Goal: Task Accomplishment & Management: Complete application form

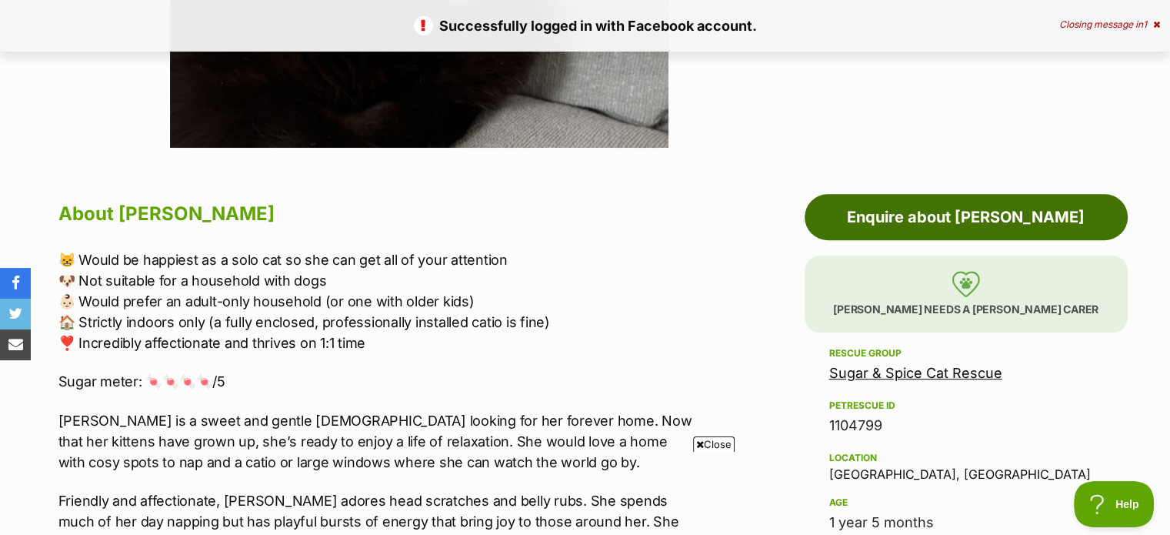
click at [860, 209] on link "Enquire about Betty" at bounding box center [966, 217] width 323 height 46
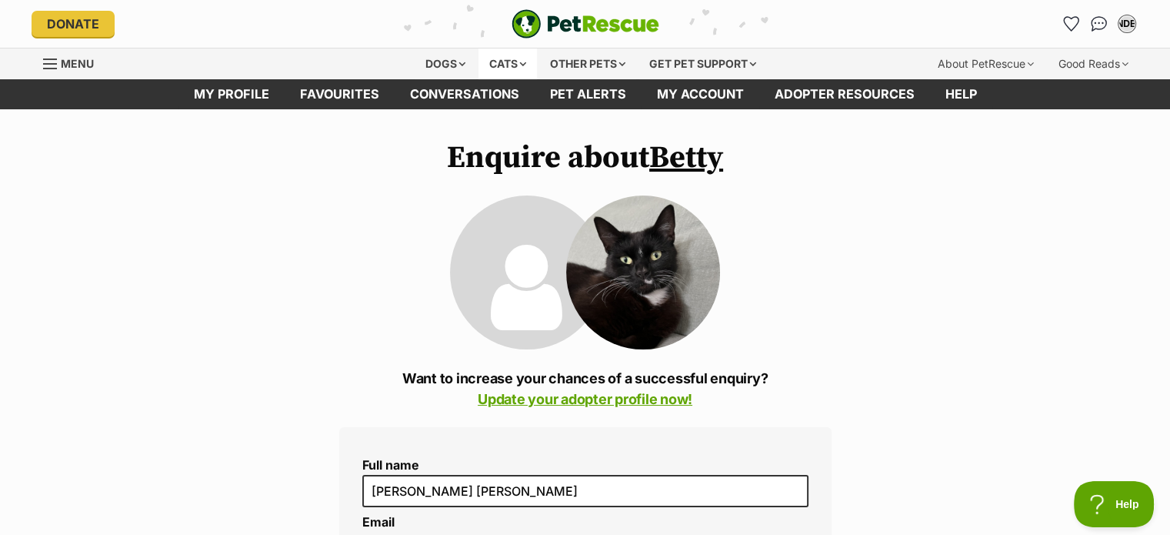
click at [517, 62] on div "Cats" at bounding box center [508, 63] width 58 height 31
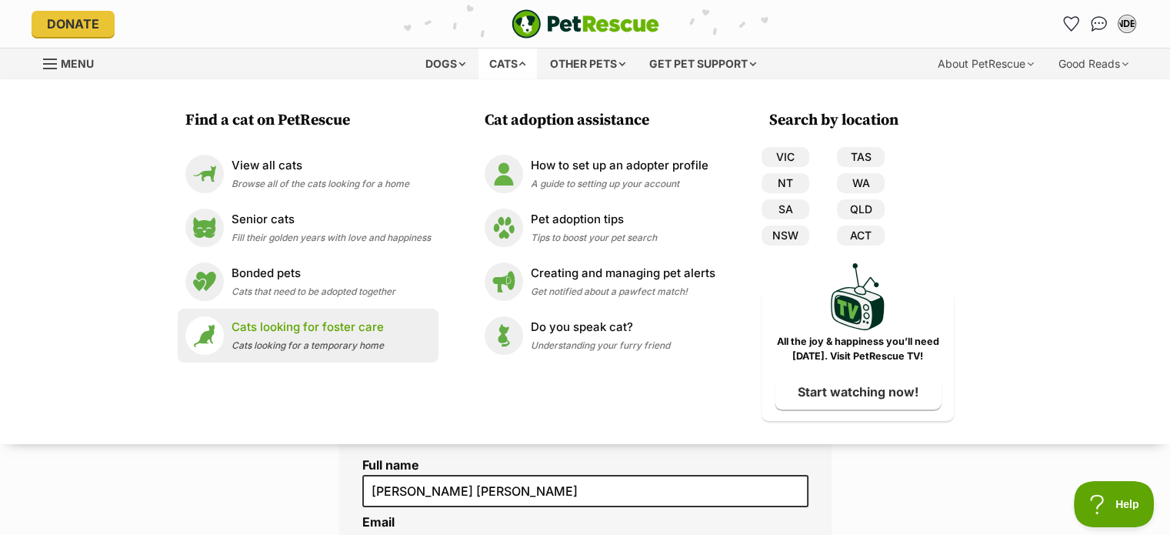
click at [301, 336] on div "Cats looking for foster care Cats looking for a temporary home" at bounding box center [308, 335] width 152 height 33
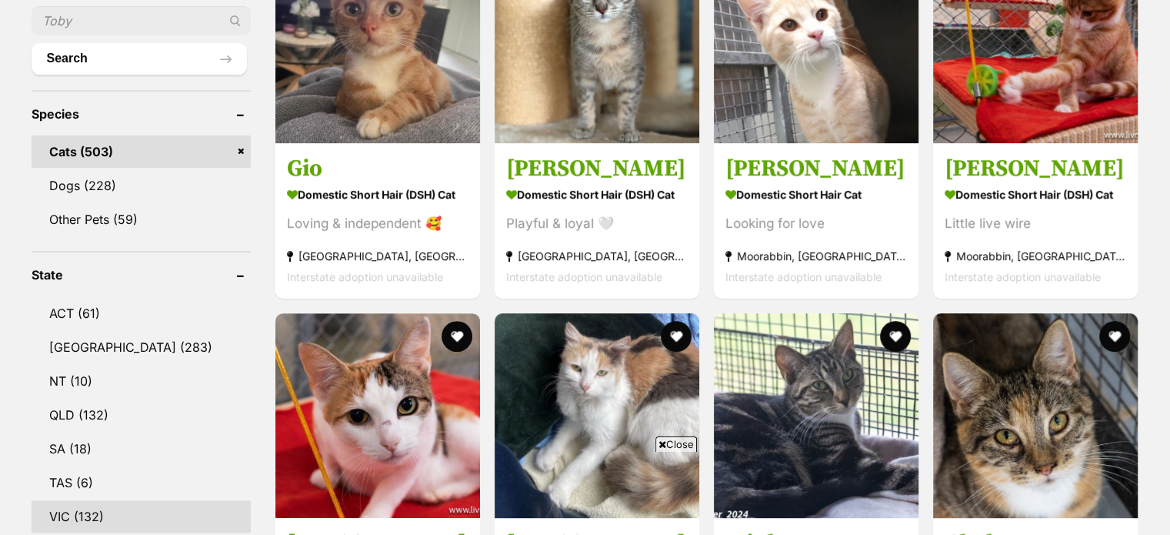
scroll to position [625, 0]
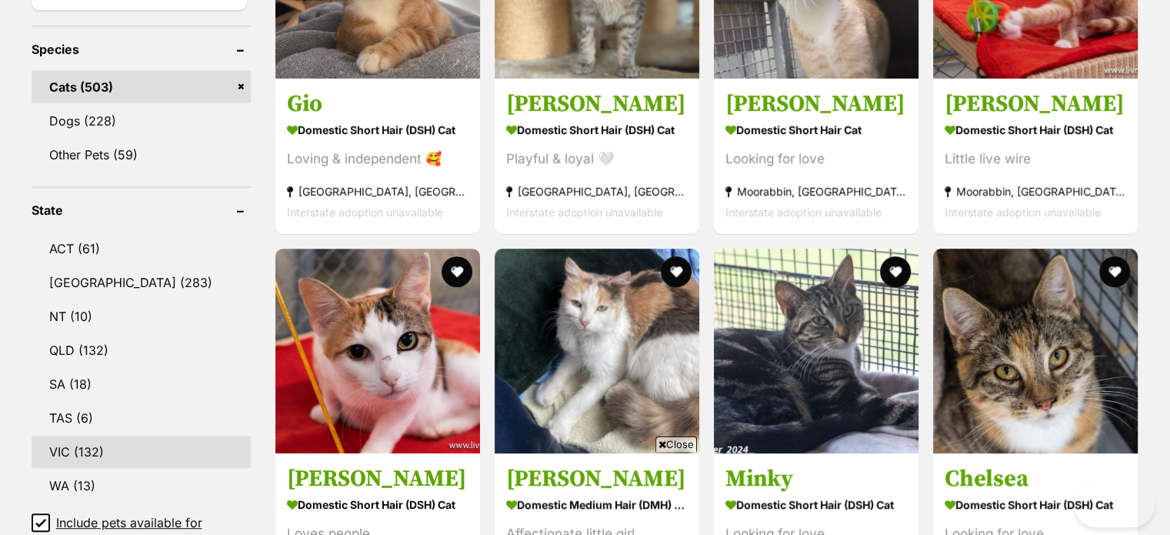
click at [78, 455] on link "VIC (132)" at bounding box center [141, 452] width 219 height 32
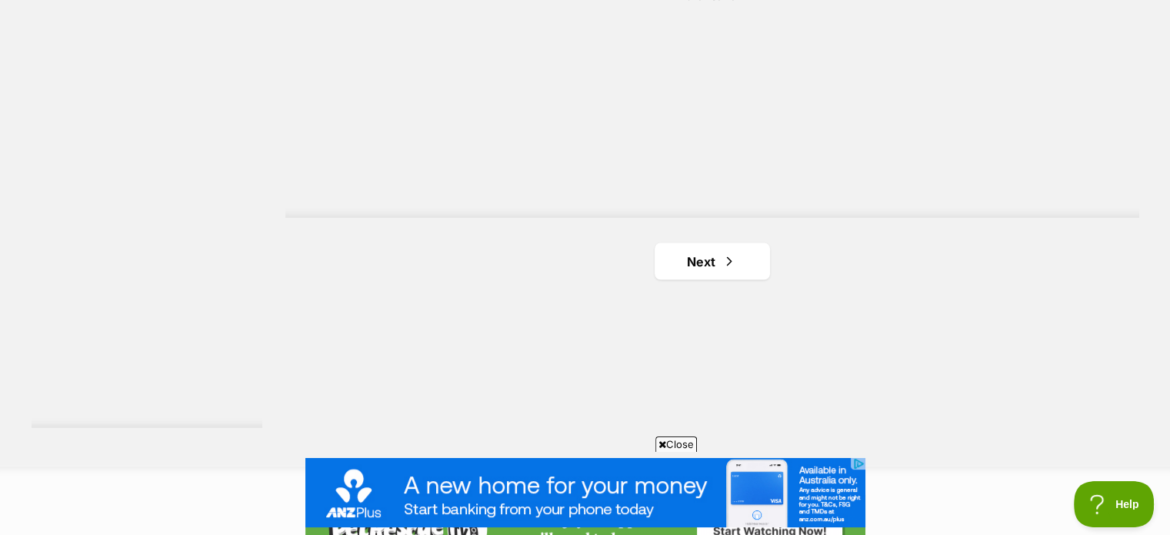
scroll to position [2804, 0]
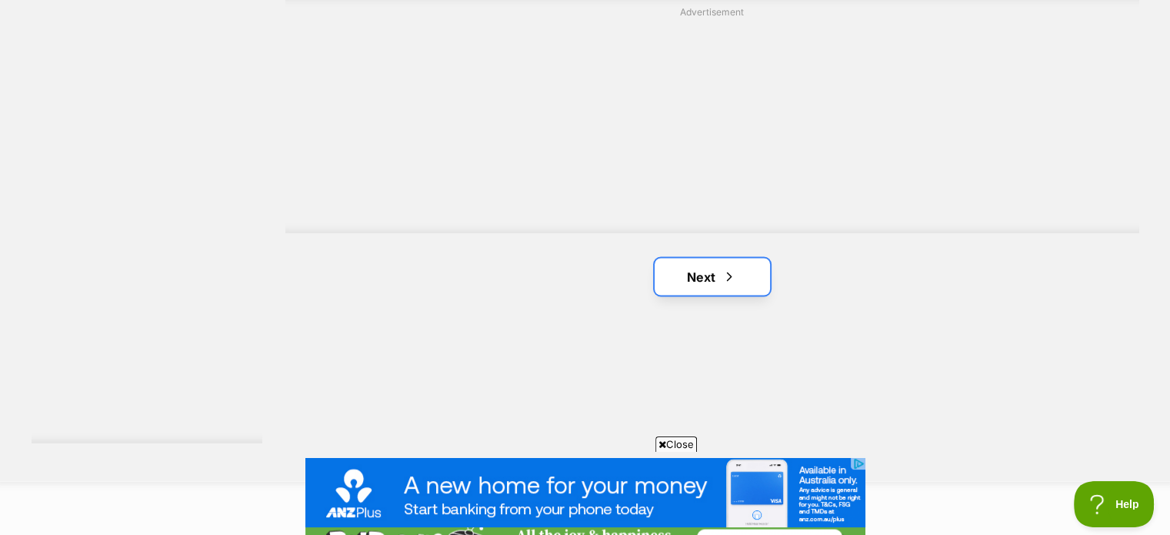
click at [739, 277] on link "Next" at bounding box center [712, 276] width 115 height 37
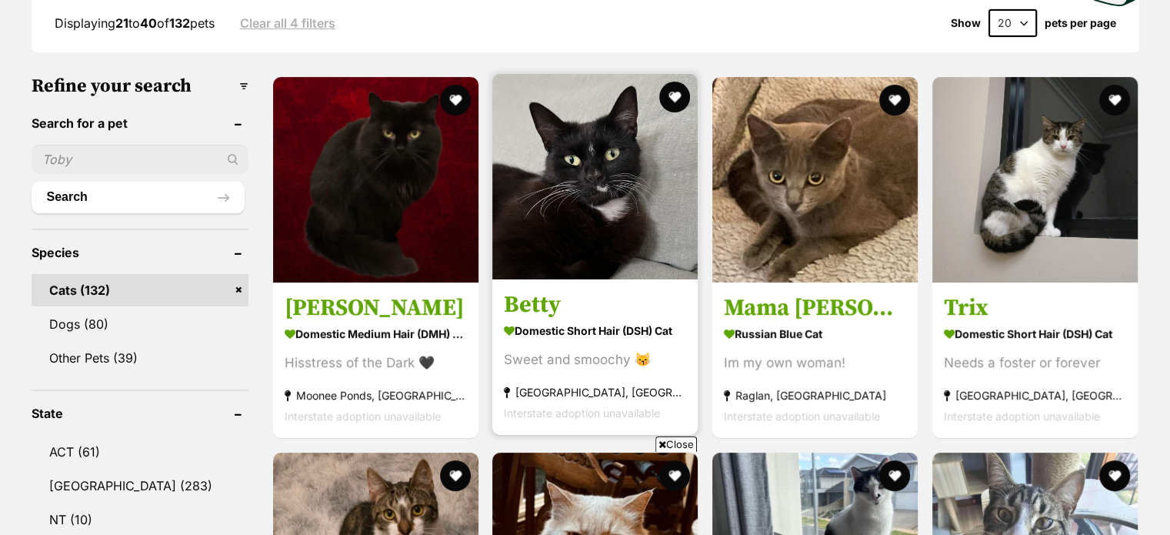
scroll to position [423, 0]
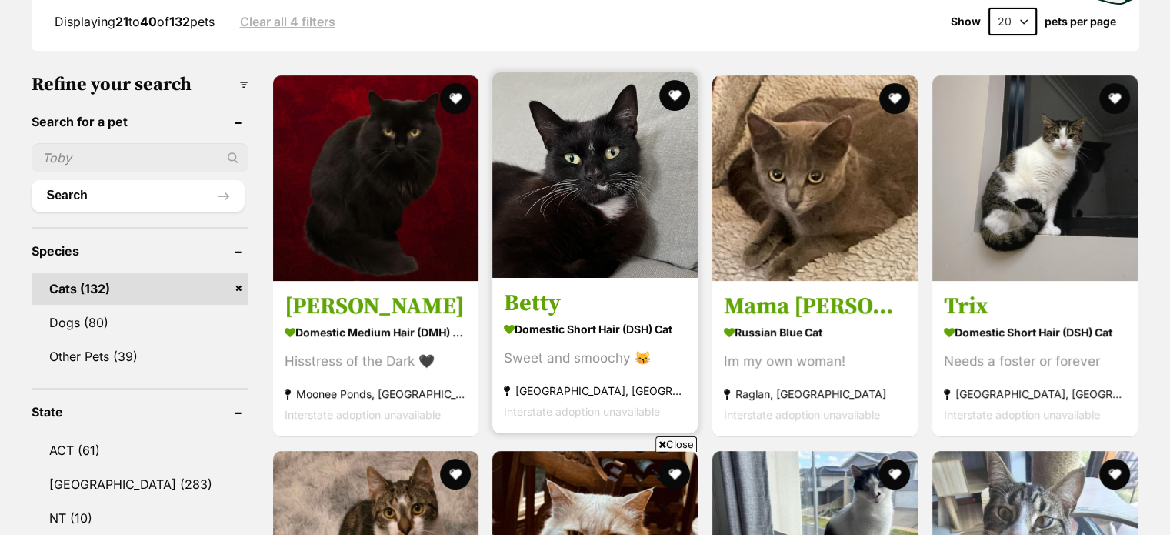
click at [629, 275] on img at bounding box center [594, 174] width 205 height 205
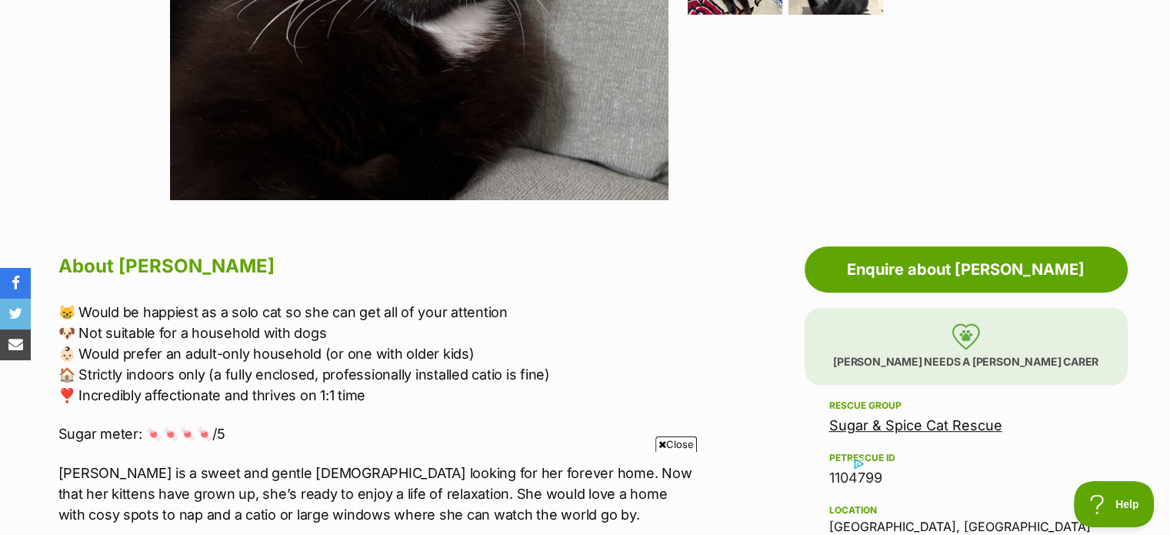
click at [843, 336] on p "Betty needs a foster carer" at bounding box center [966, 346] width 323 height 77
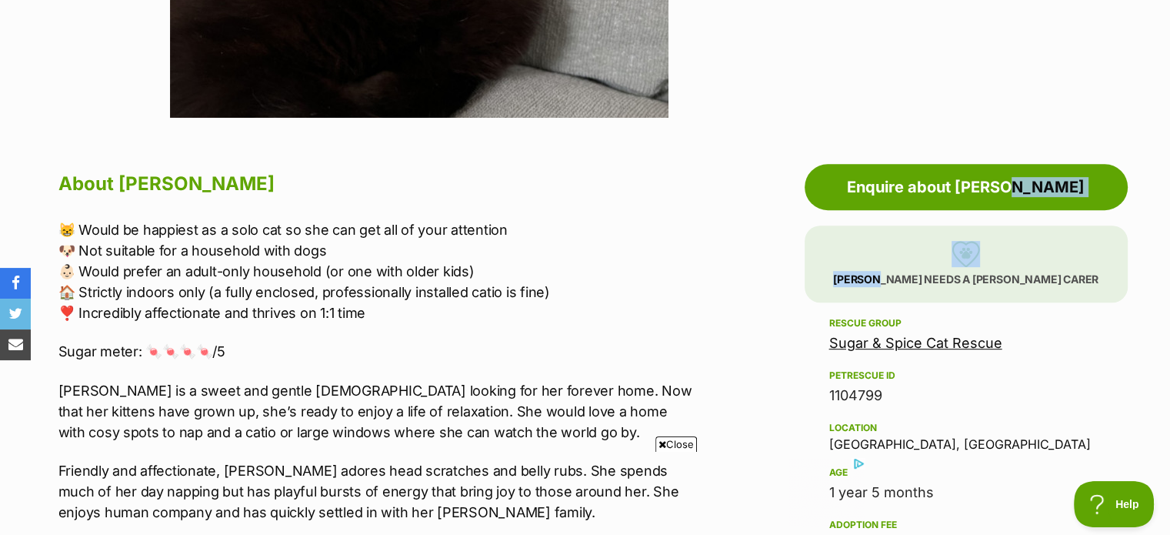
scroll to position [700, 0]
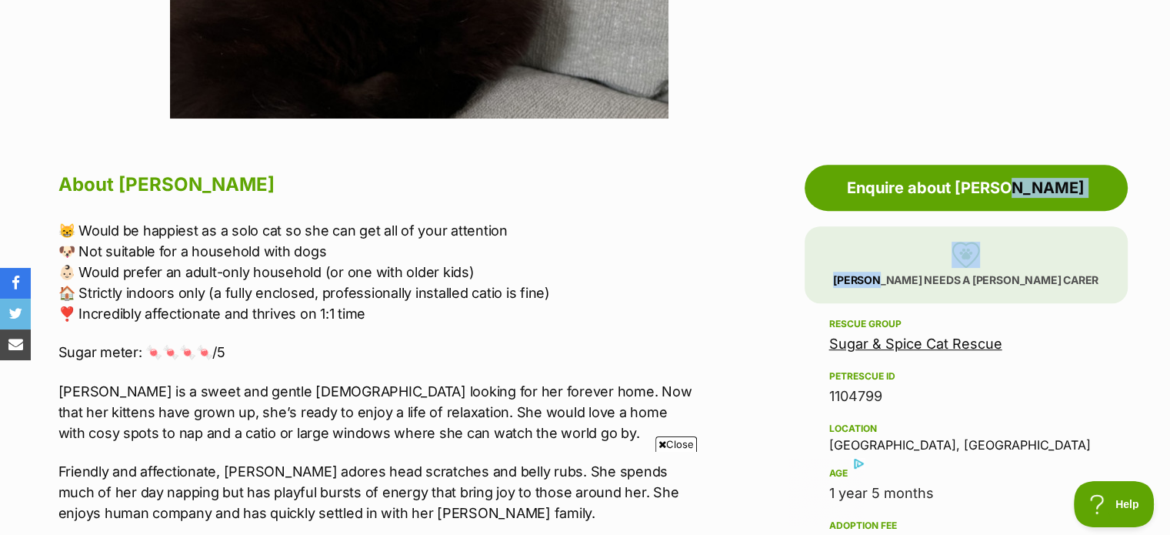
click at [877, 230] on p "Betty needs a foster carer" at bounding box center [966, 264] width 323 height 77
click at [877, 230] on p "[PERSON_NAME] needs a [PERSON_NAME] carer" at bounding box center [966, 264] width 323 height 77
click at [877, 230] on p "Betty needs a foster carer" at bounding box center [966, 264] width 323 height 77
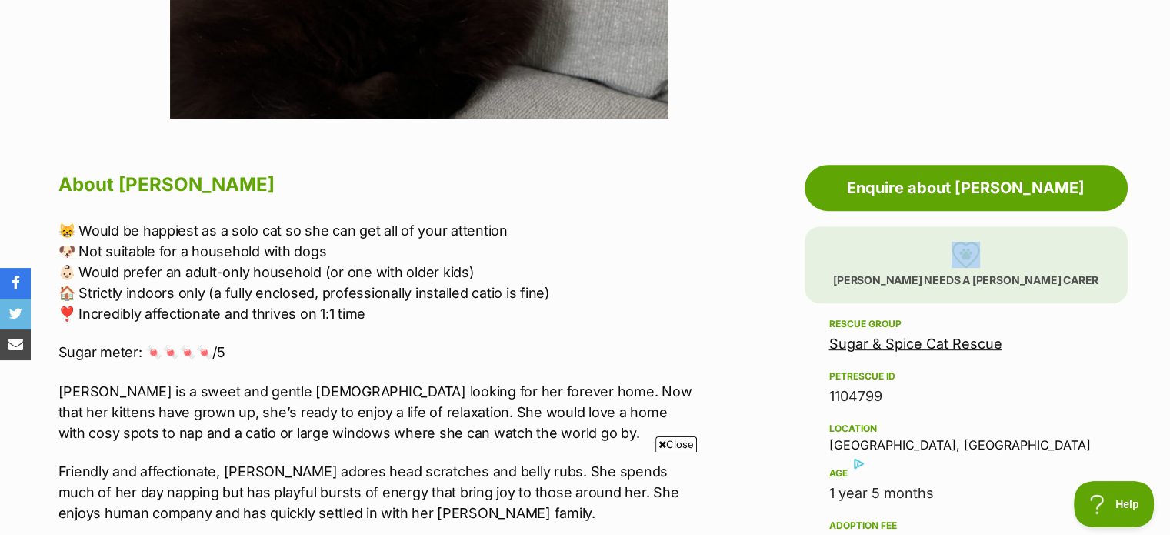
click at [879, 274] on p "Betty needs a foster carer" at bounding box center [966, 264] width 323 height 77
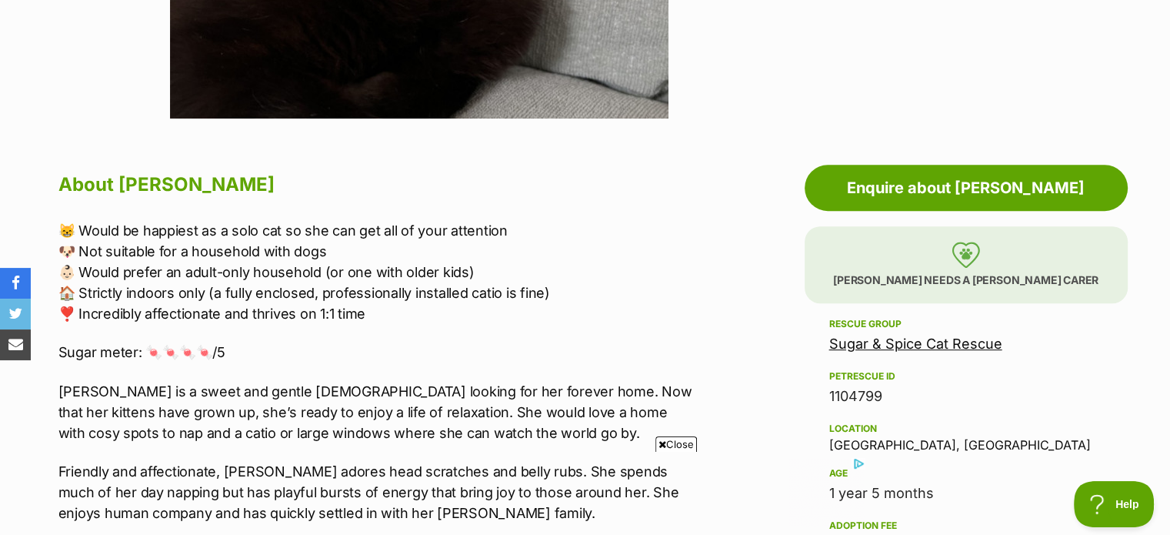
click at [860, 274] on p "Betty needs a foster carer" at bounding box center [966, 264] width 323 height 77
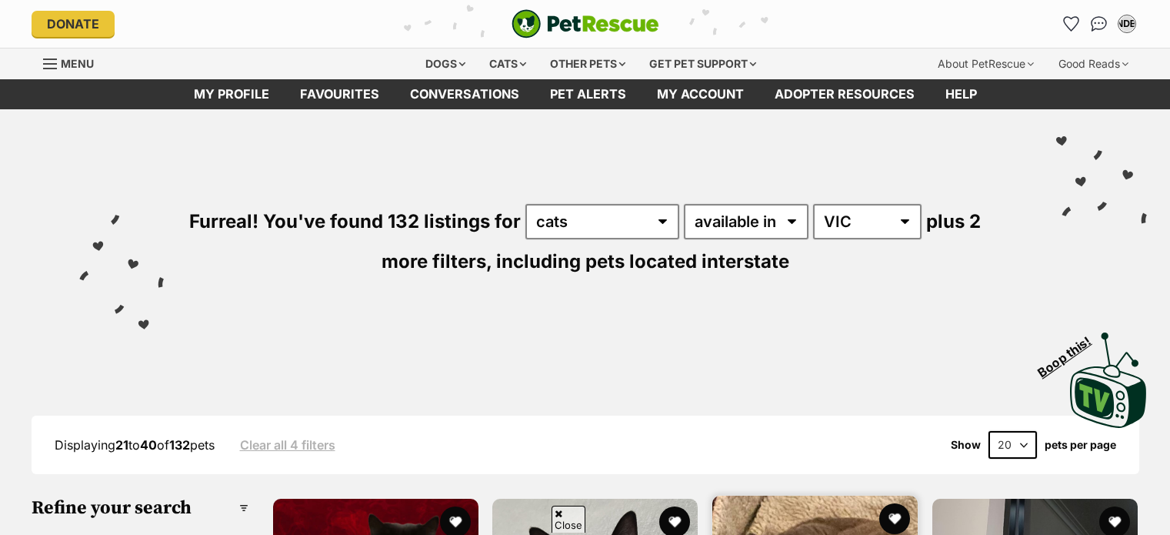
scroll to position [423, 0]
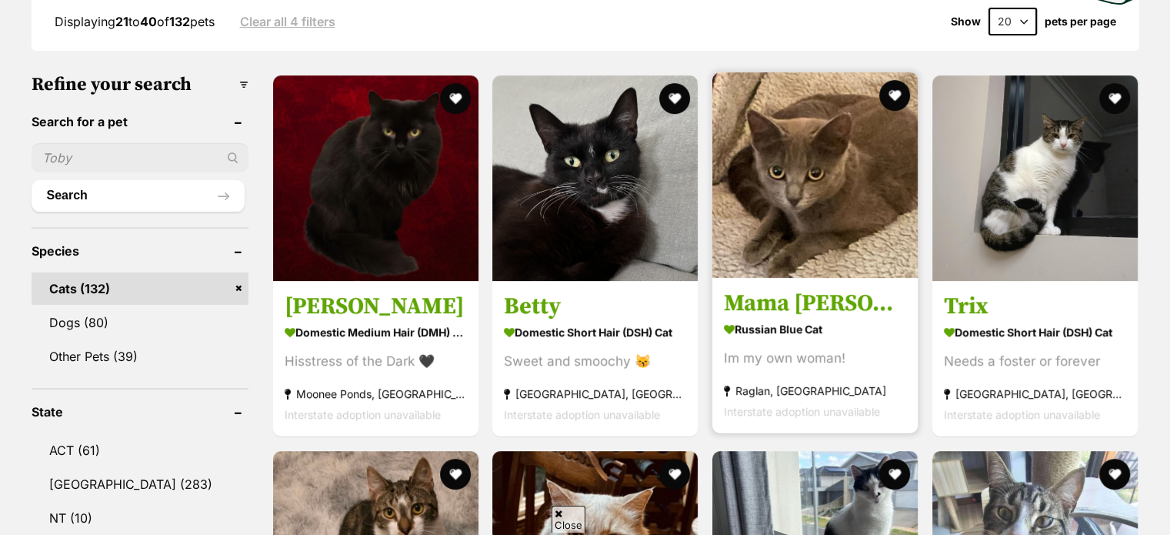
click at [760, 238] on img at bounding box center [815, 174] width 205 height 205
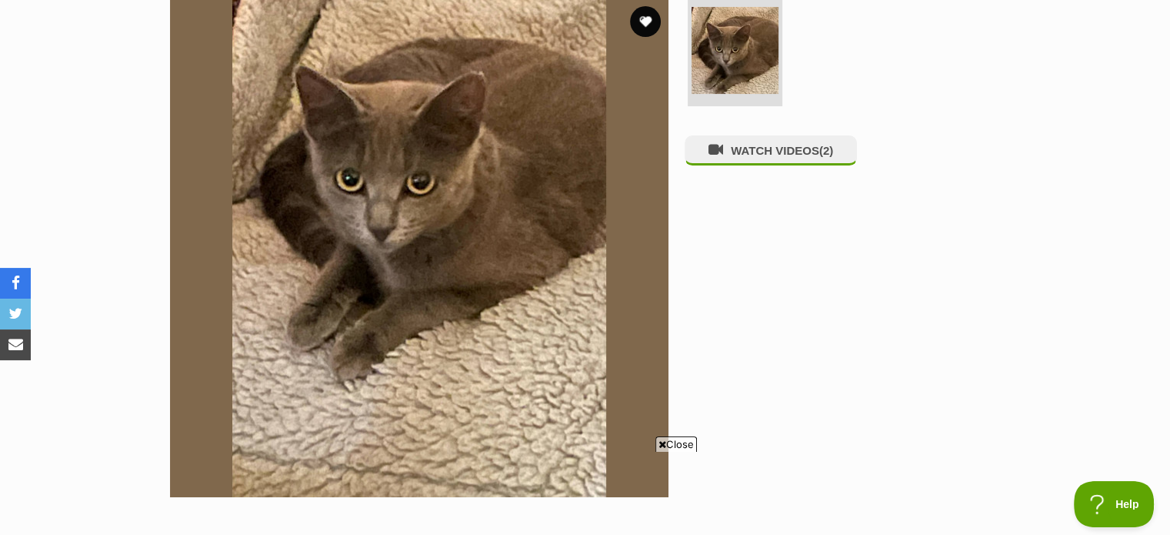
scroll to position [317, 0]
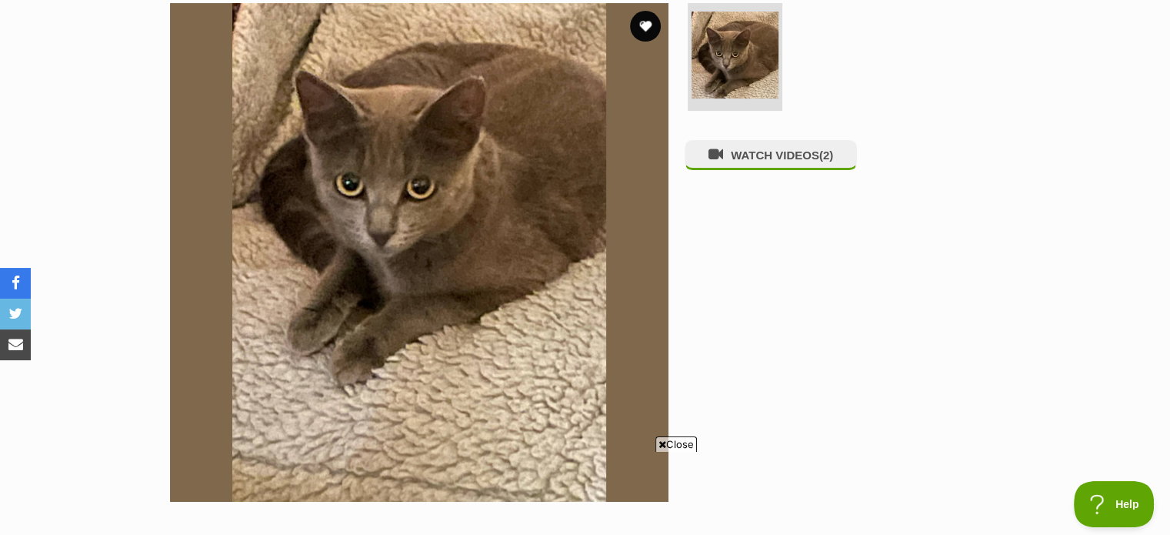
click at [475, 250] on img at bounding box center [419, 252] width 499 height 499
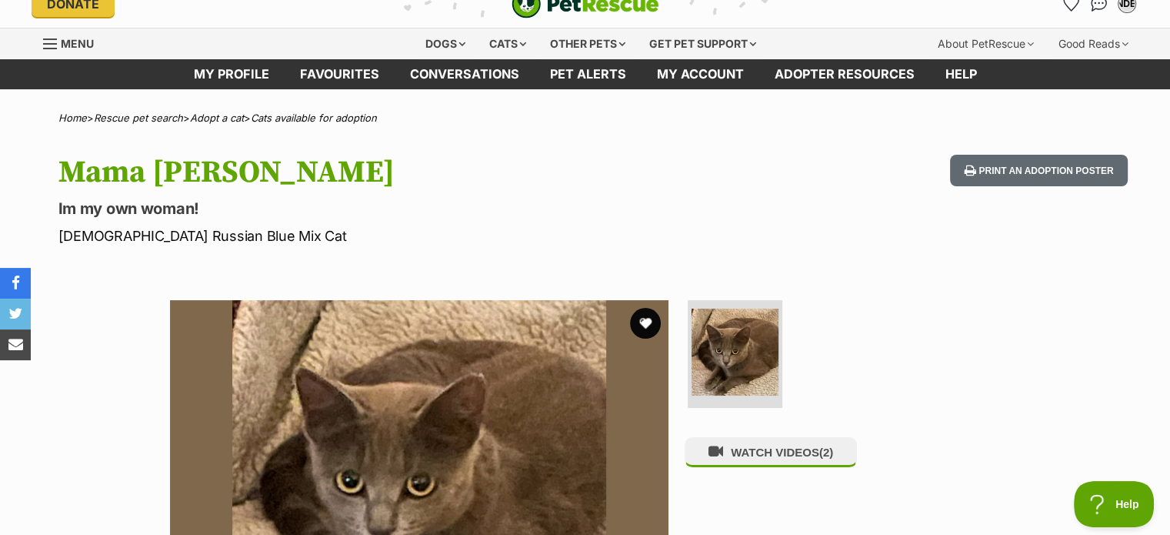
scroll to position [6, 0]
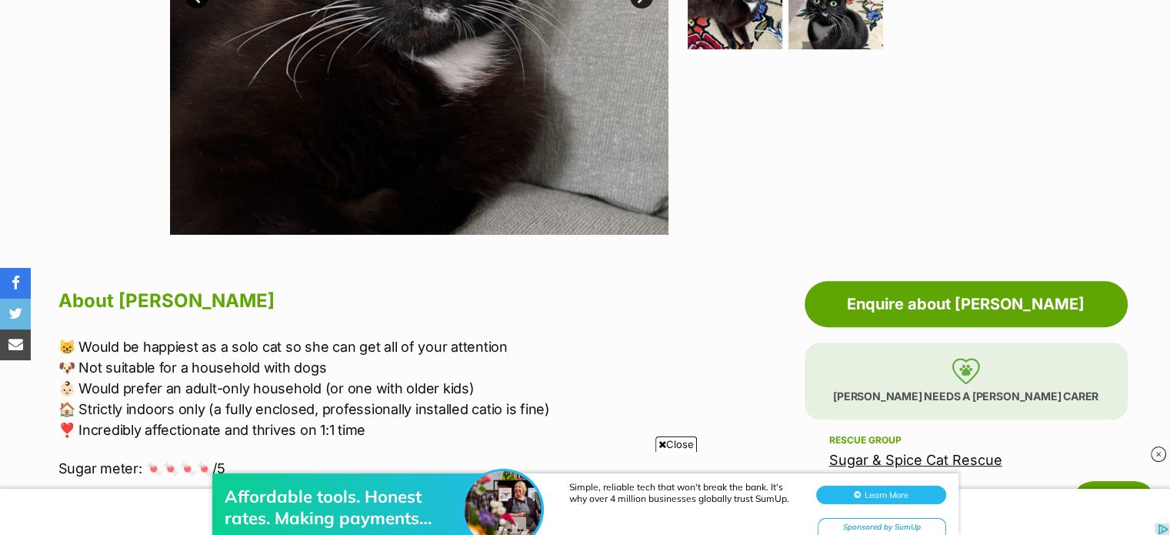
scroll to position [630, 0]
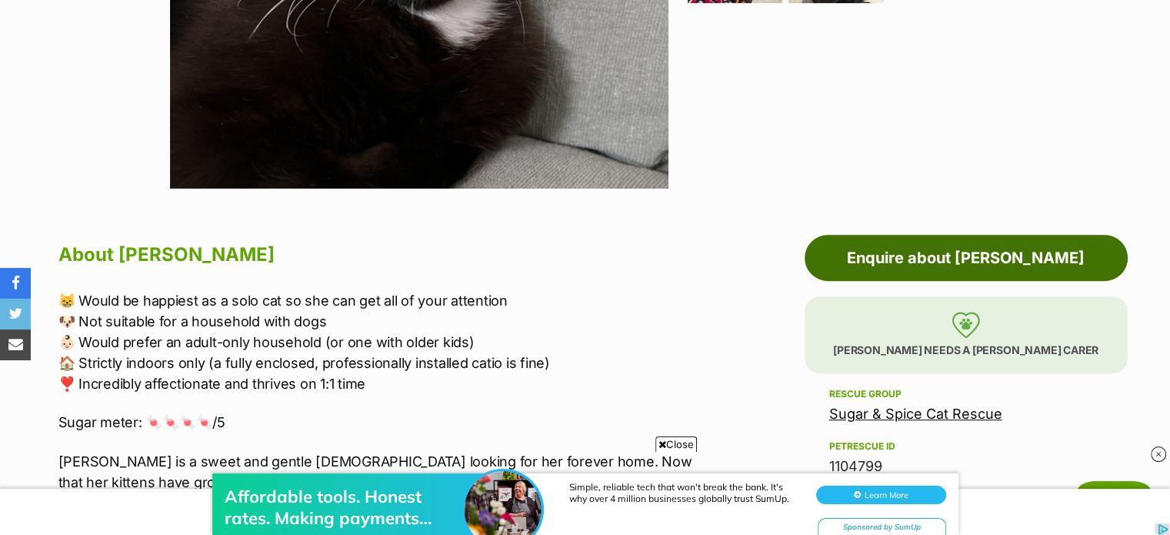
click at [863, 247] on link "Enquire about Betty" at bounding box center [966, 258] width 323 height 46
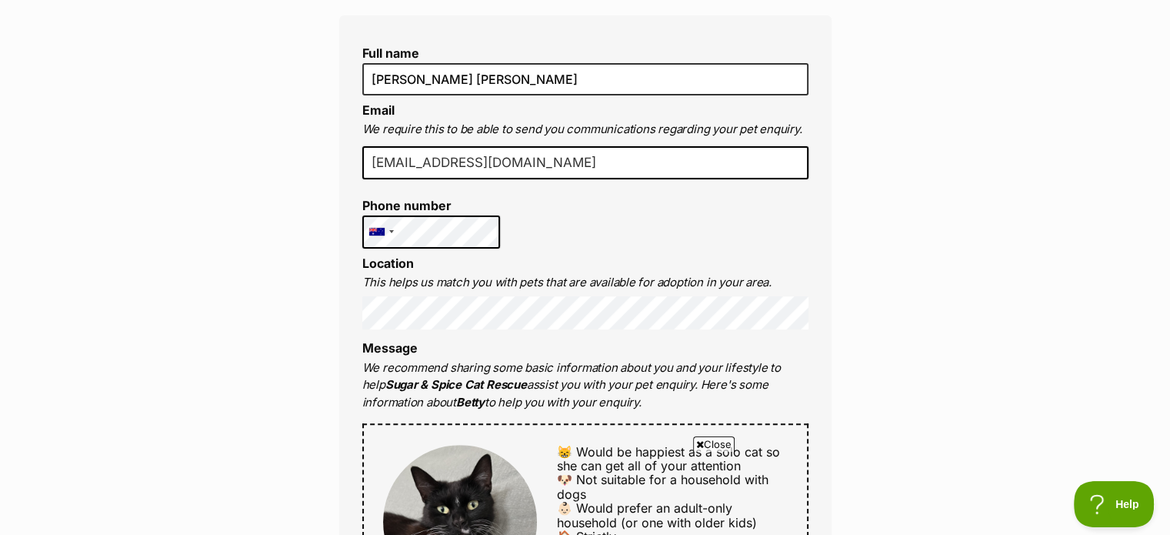
scroll to position [412, 0]
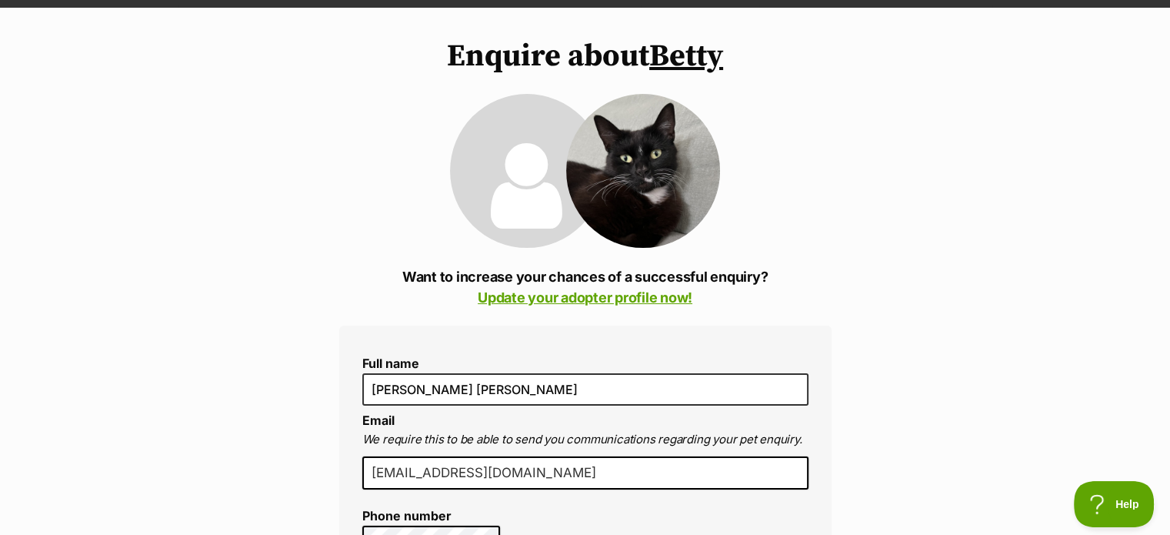
scroll to position [0, 0]
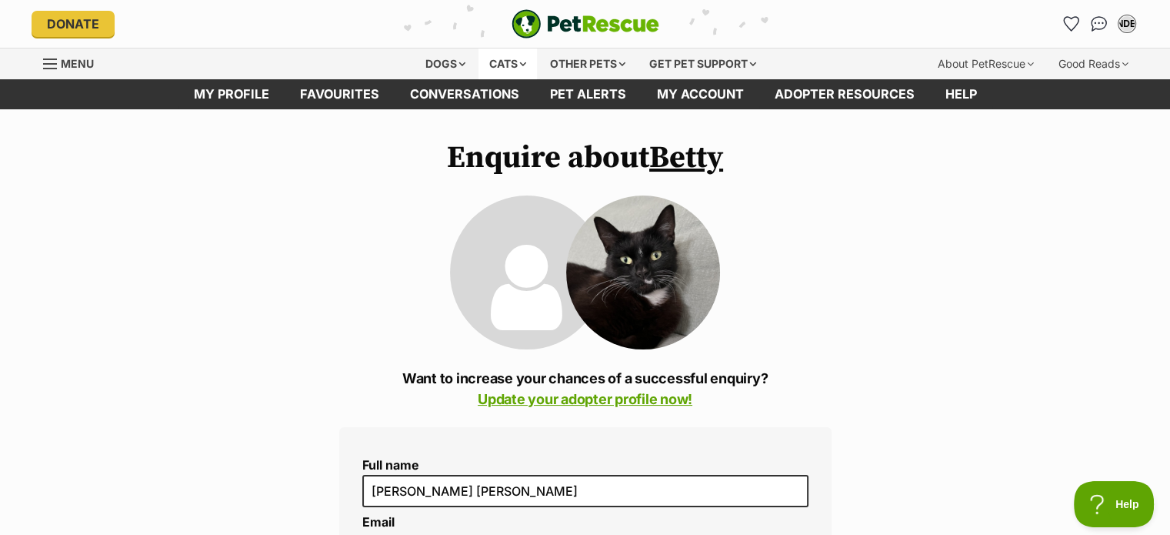
click at [502, 63] on div "Cats" at bounding box center [508, 63] width 58 height 31
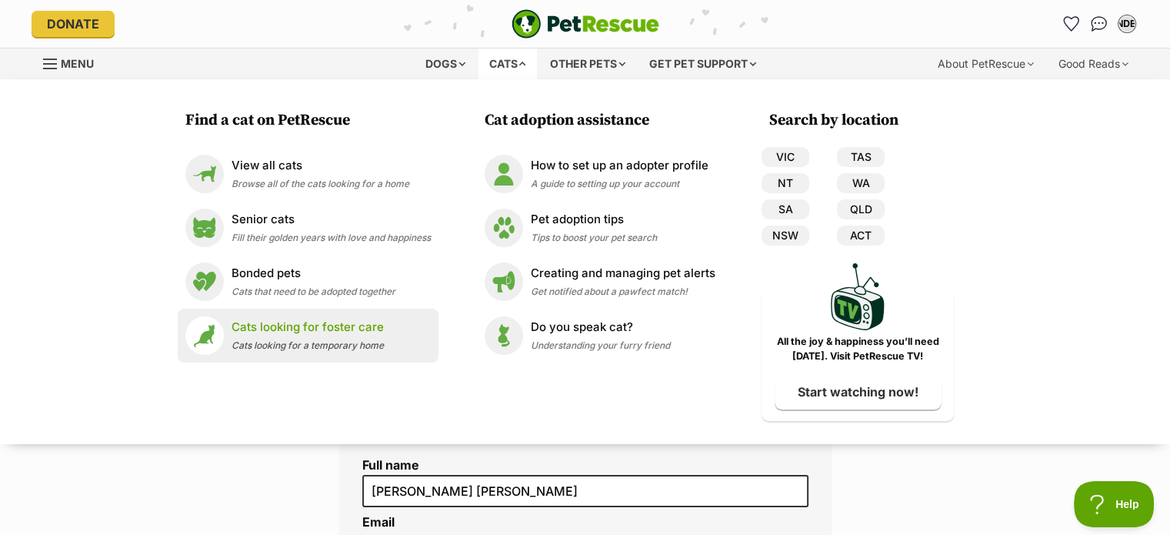
click at [305, 338] on div "Cats looking for foster care Cats looking for a temporary home" at bounding box center [308, 335] width 152 height 33
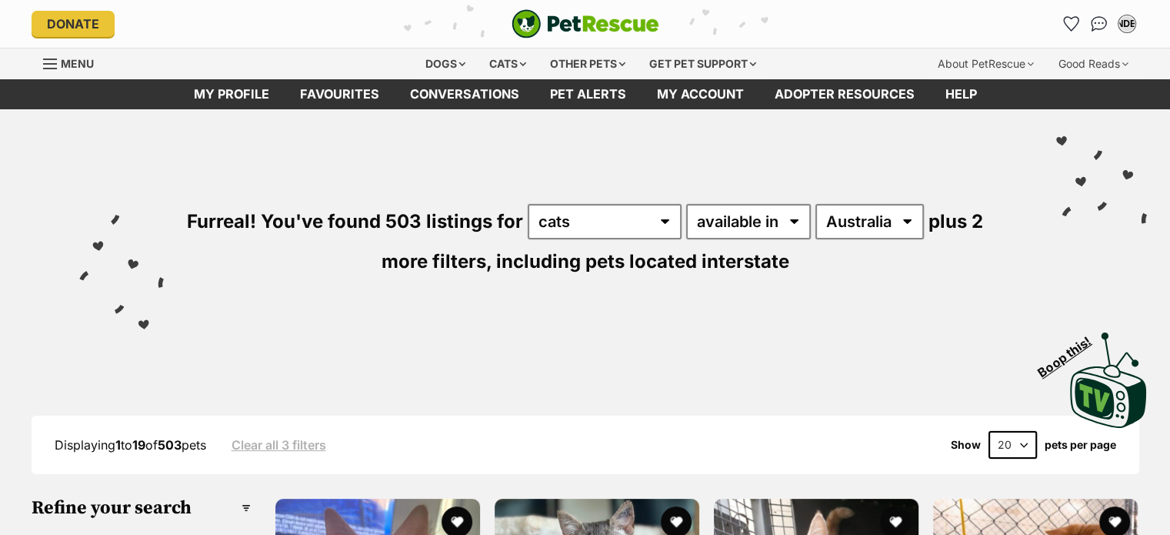
click at [305, 338] on div "Visit PetRescue TV (external site) Boop this!" at bounding box center [585, 375] width 1124 height 112
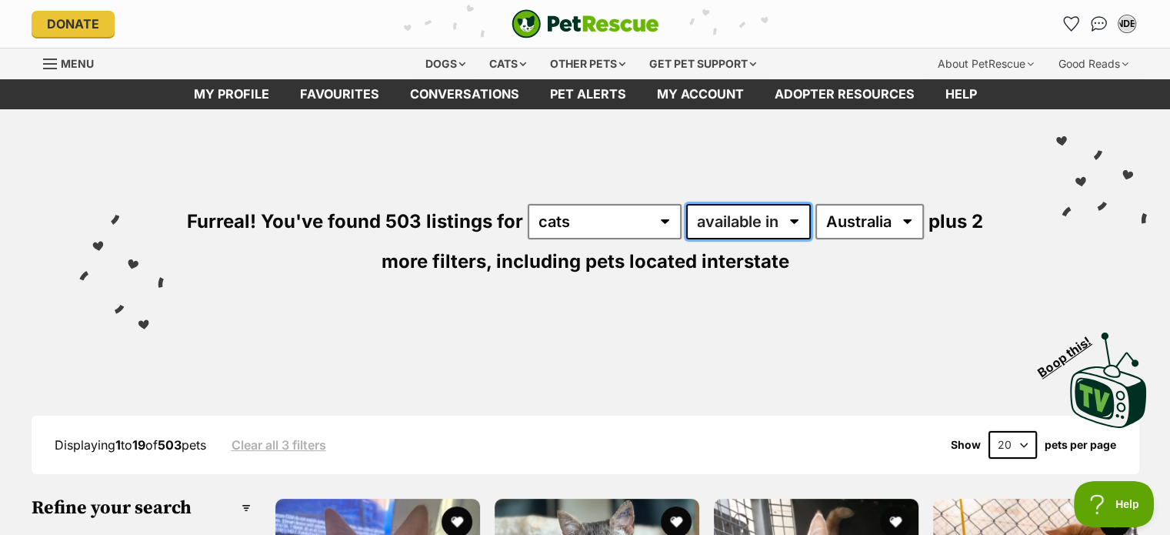
click at [748, 218] on select "available in located in" at bounding box center [748, 221] width 125 height 35
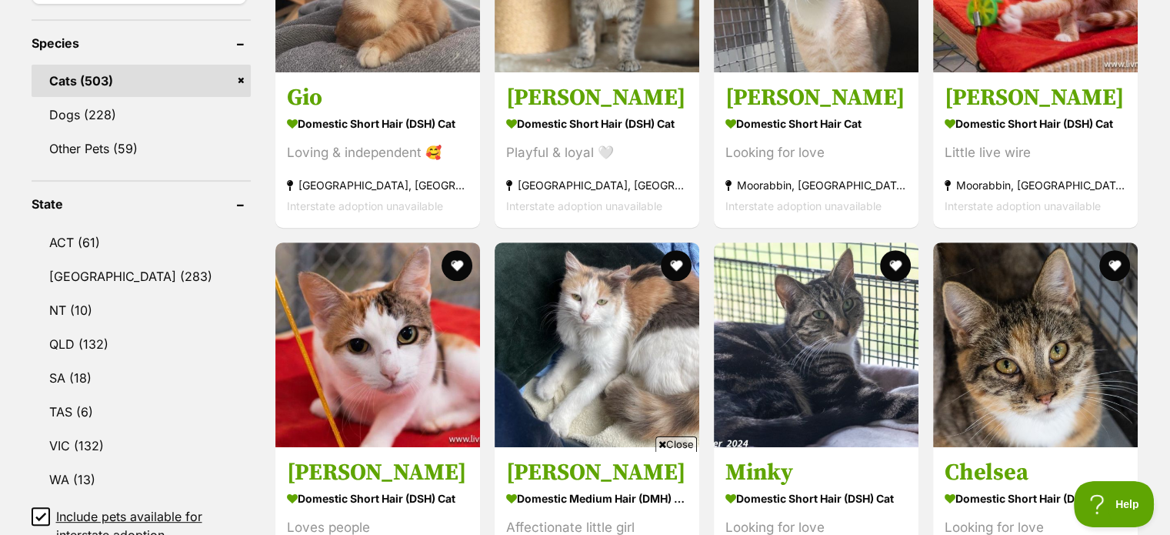
scroll to position [753, 0]
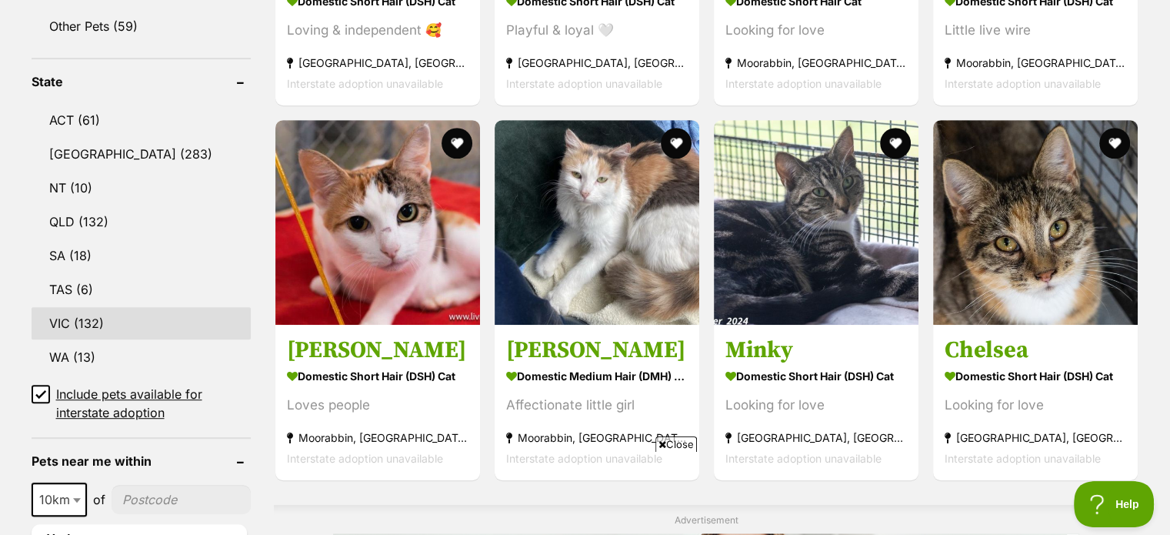
click at [80, 307] on link "VIC (132)" at bounding box center [141, 323] width 219 height 32
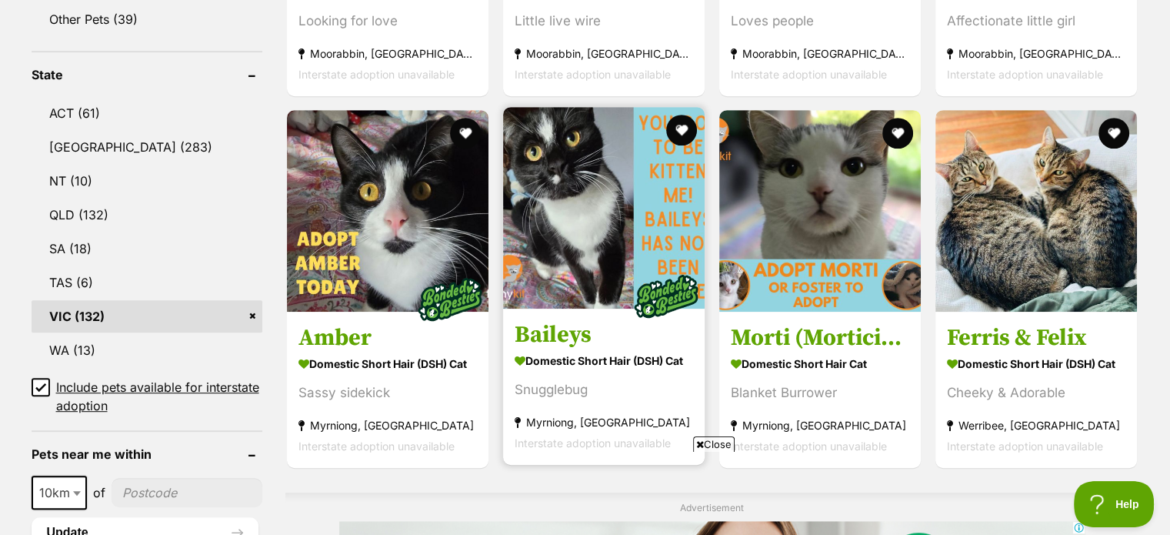
scroll to position [803, 0]
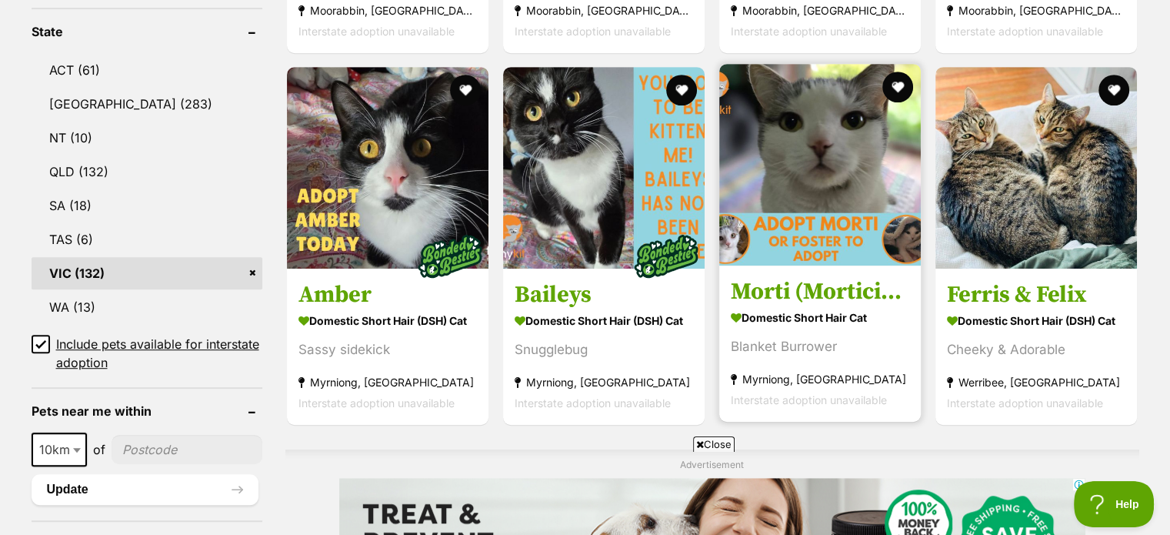
click at [840, 209] on img at bounding box center [820, 165] width 202 height 202
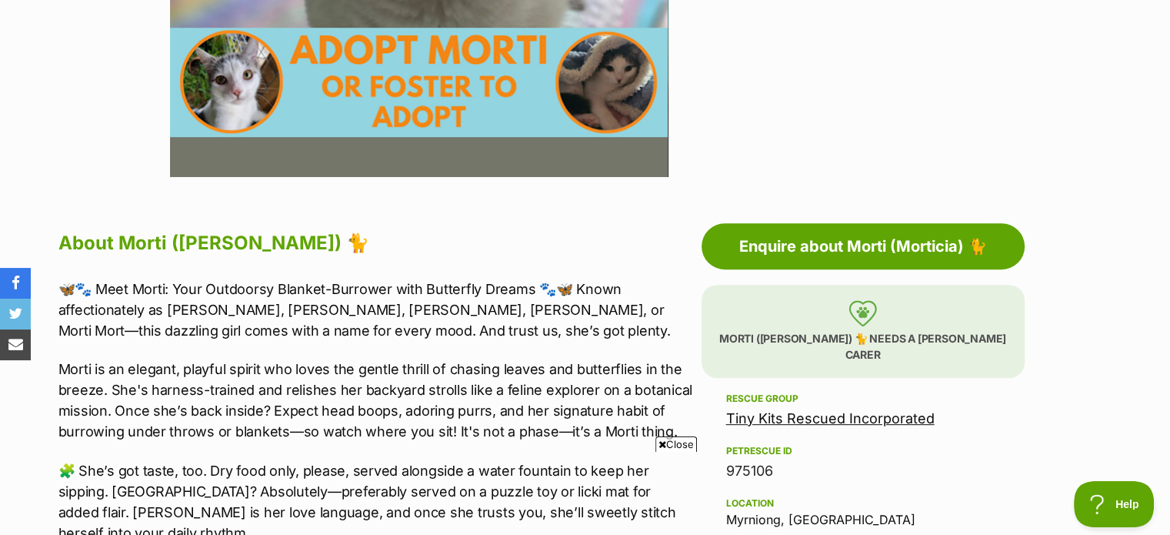
click at [809, 338] on p "Morti ([PERSON_NAME]) 🐈 needs a [PERSON_NAME] carer" at bounding box center [863, 331] width 323 height 93
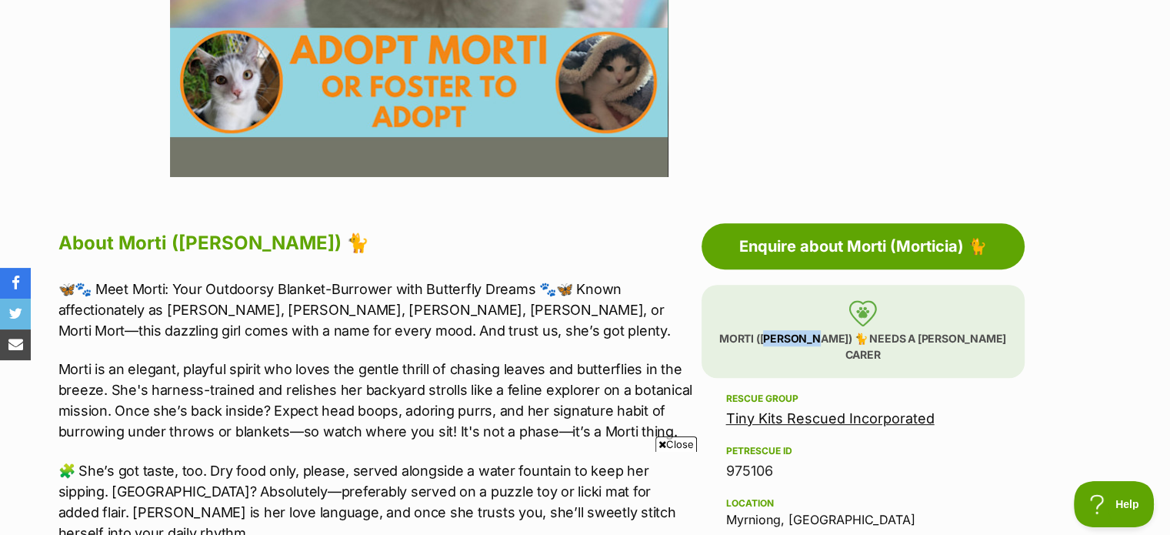
click at [809, 338] on p "Morti (Morticia) 🐈 needs a foster carer" at bounding box center [863, 331] width 323 height 93
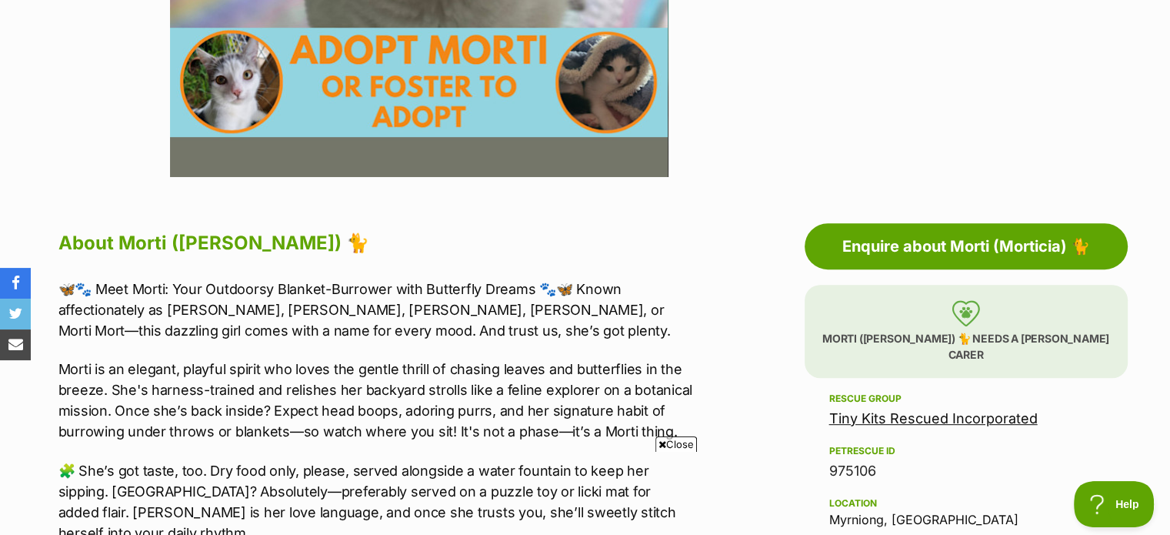
click at [957, 309] on img at bounding box center [966, 313] width 28 height 26
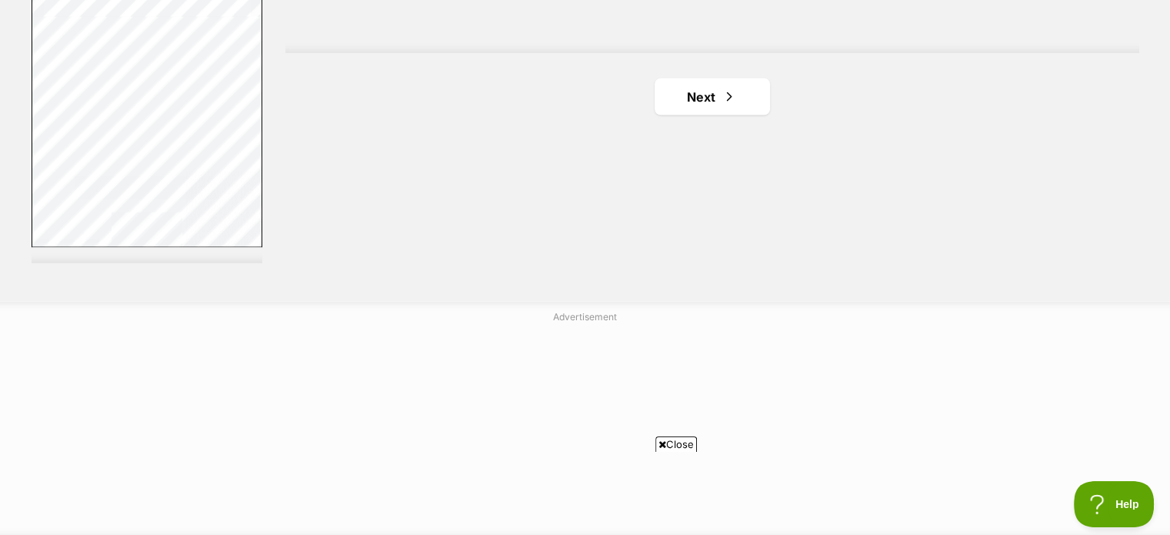
scroll to position [2976, 0]
click at [736, 113] on span "Next page" at bounding box center [729, 104] width 15 height 18
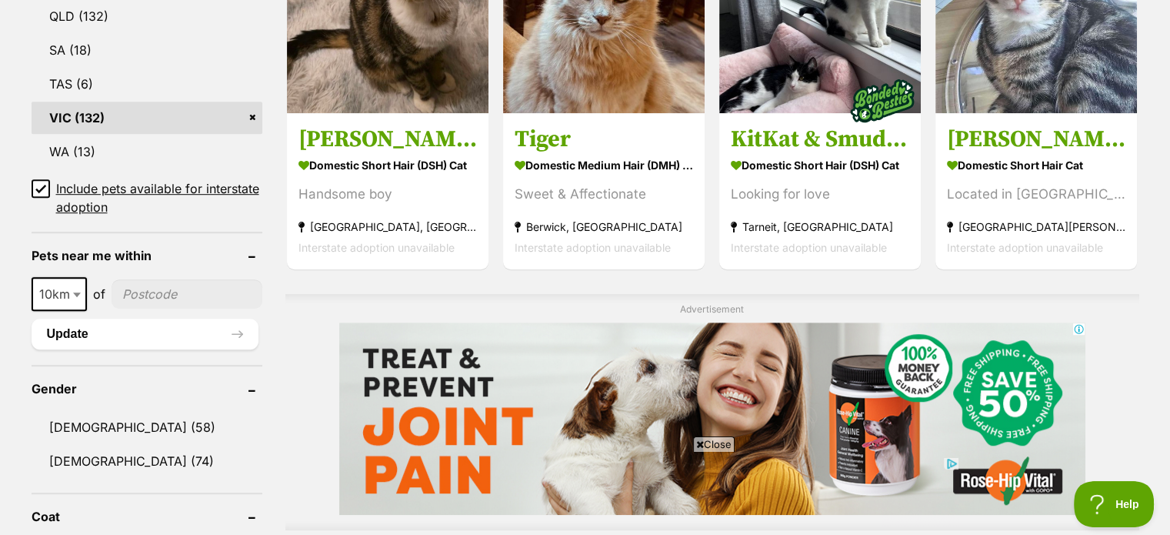
scroll to position [960, 0]
click at [41, 186] on icon at bounding box center [40, 187] width 9 height 7
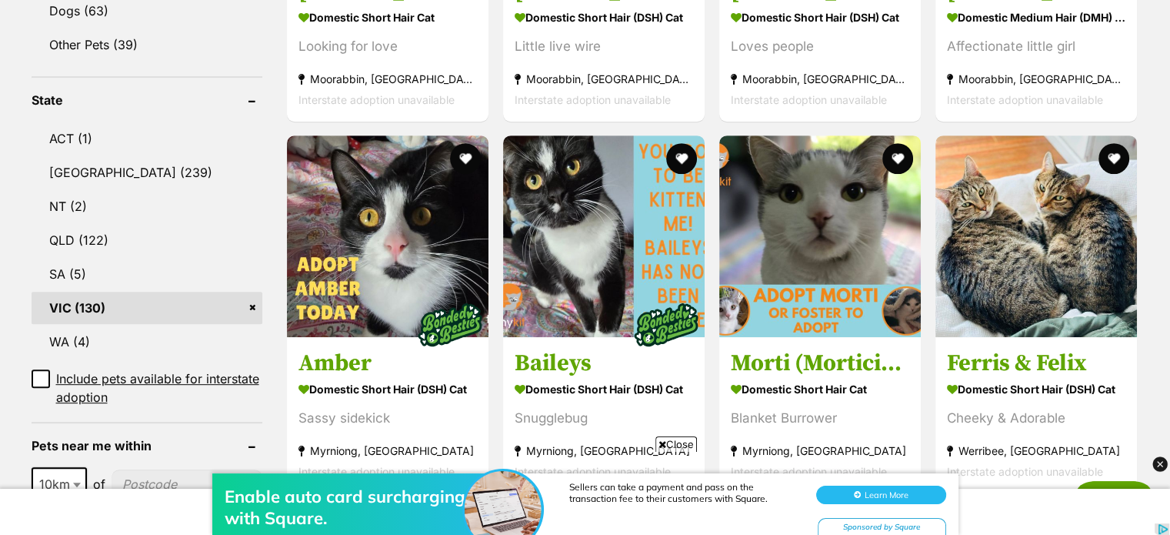
scroll to position [732, 0]
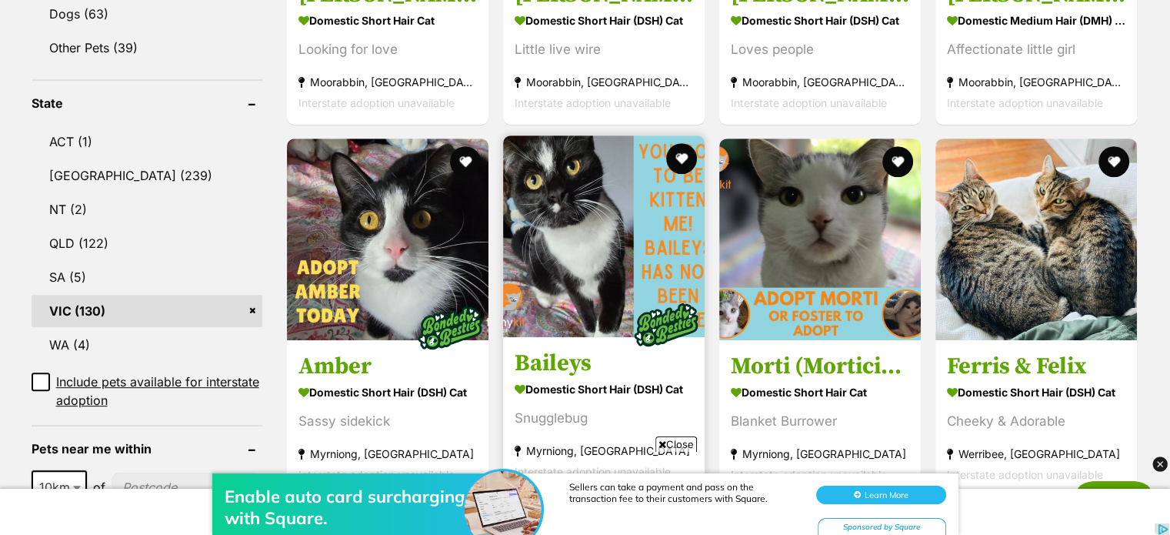
click at [557, 258] on img at bounding box center [604, 236] width 202 height 202
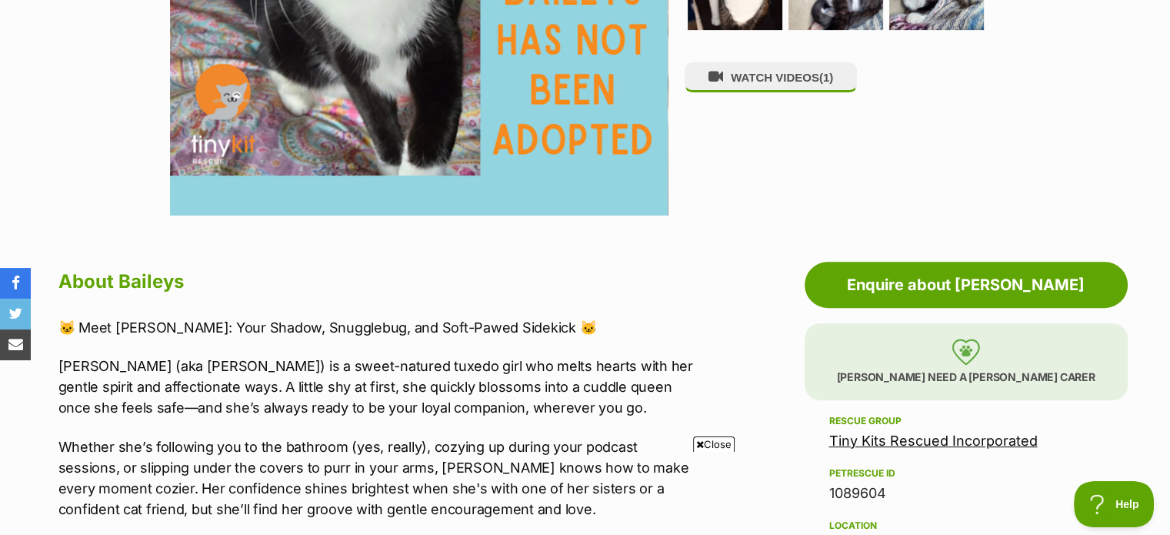
click at [871, 352] on p "Baileys need a foster carer" at bounding box center [966, 361] width 323 height 77
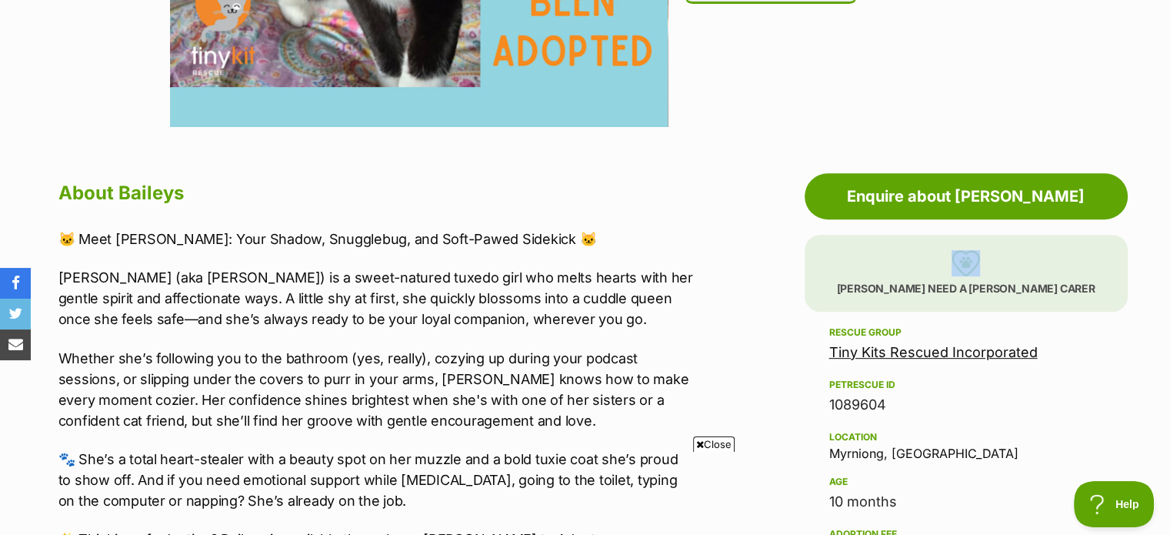
scroll to position [763, 0]
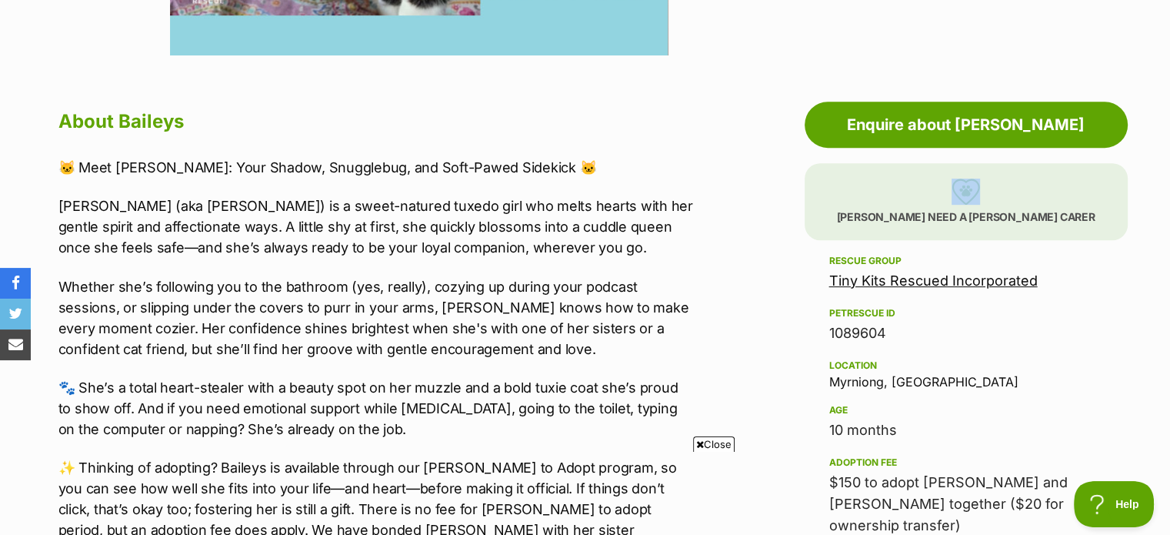
click at [1013, 194] on p "Baileys need a foster carer" at bounding box center [966, 201] width 323 height 77
click at [957, 216] on p "Baileys need a foster carer" at bounding box center [966, 201] width 323 height 77
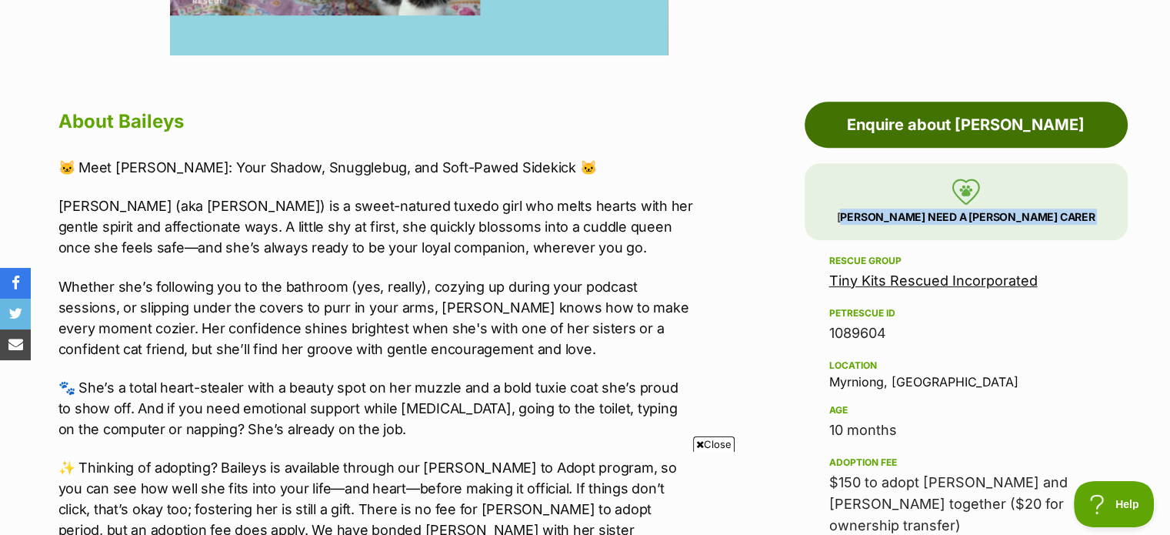
click at [1003, 122] on link "Enquire about [PERSON_NAME]" at bounding box center [966, 125] width 323 height 46
